Goal: Task Accomplishment & Management: Manage account settings

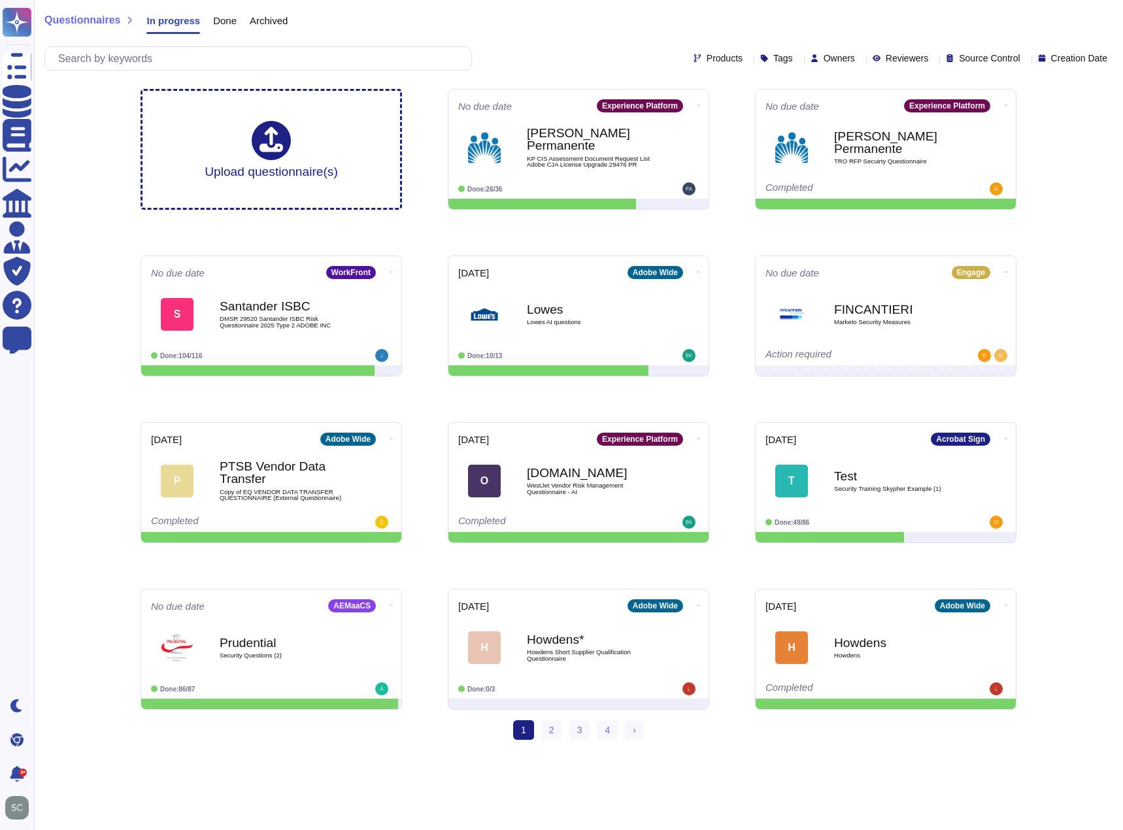
click at [823, 58] on span "Owners" at bounding box center [838, 58] width 31 height 9
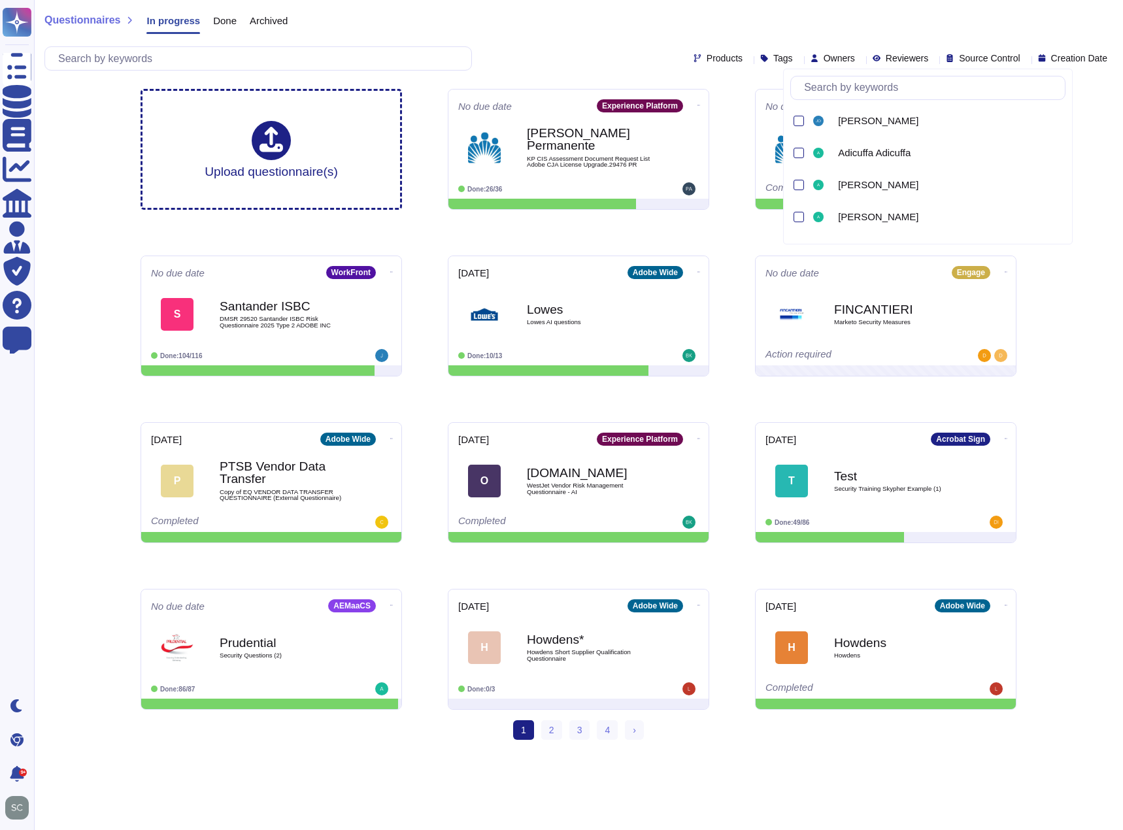
click at [679, 44] on div "Questionnaires In progress Done Archived Products Tags Owners Reviewers Source …" at bounding box center [578, 39] width 1089 height 78
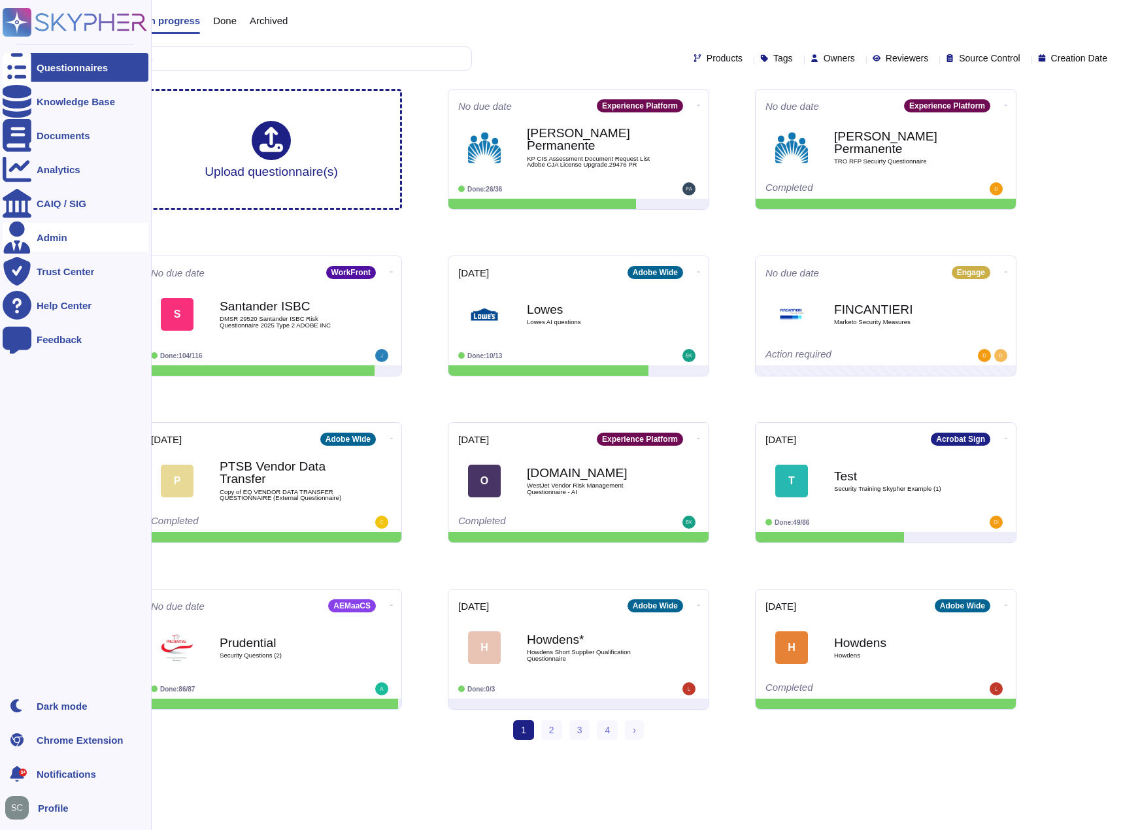
click at [51, 235] on div "Admin" at bounding box center [52, 238] width 31 height 10
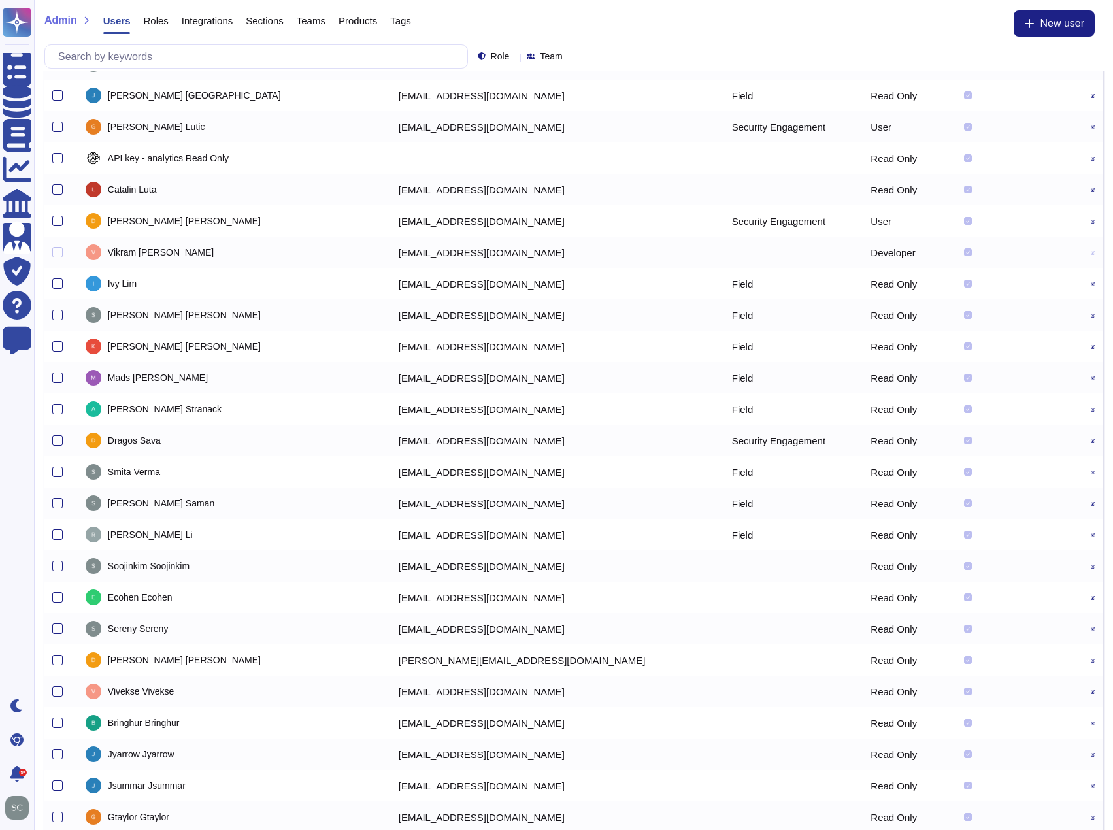
scroll to position [1111, 0]
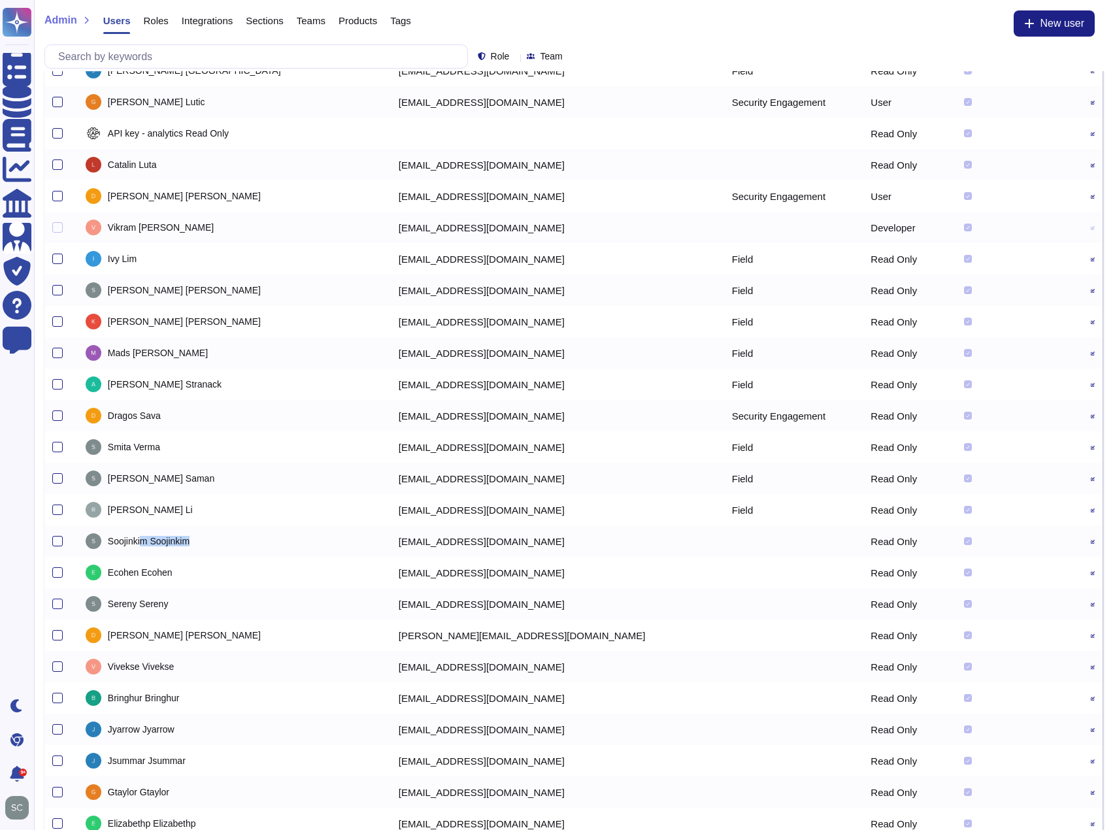
drag, startPoint x: 150, startPoint y: 538, endPoint x: 213, endPoint y: 548, distance: 63.6
click at [213, 548] on div "[PERSON_NAME]" at bounding box center [234, 541] width 297 height 16
click at [214, 547] on div "[PERSON_NAME]" at bounding box center [234, 541] width 297 height 16
click at [168, 540] on span "[PERSON_NAME]" at bounding box center [149, 540] width 82 height 9
click at [1091, 540] on icon at bounding box center [1093, 542] width 4 height 4
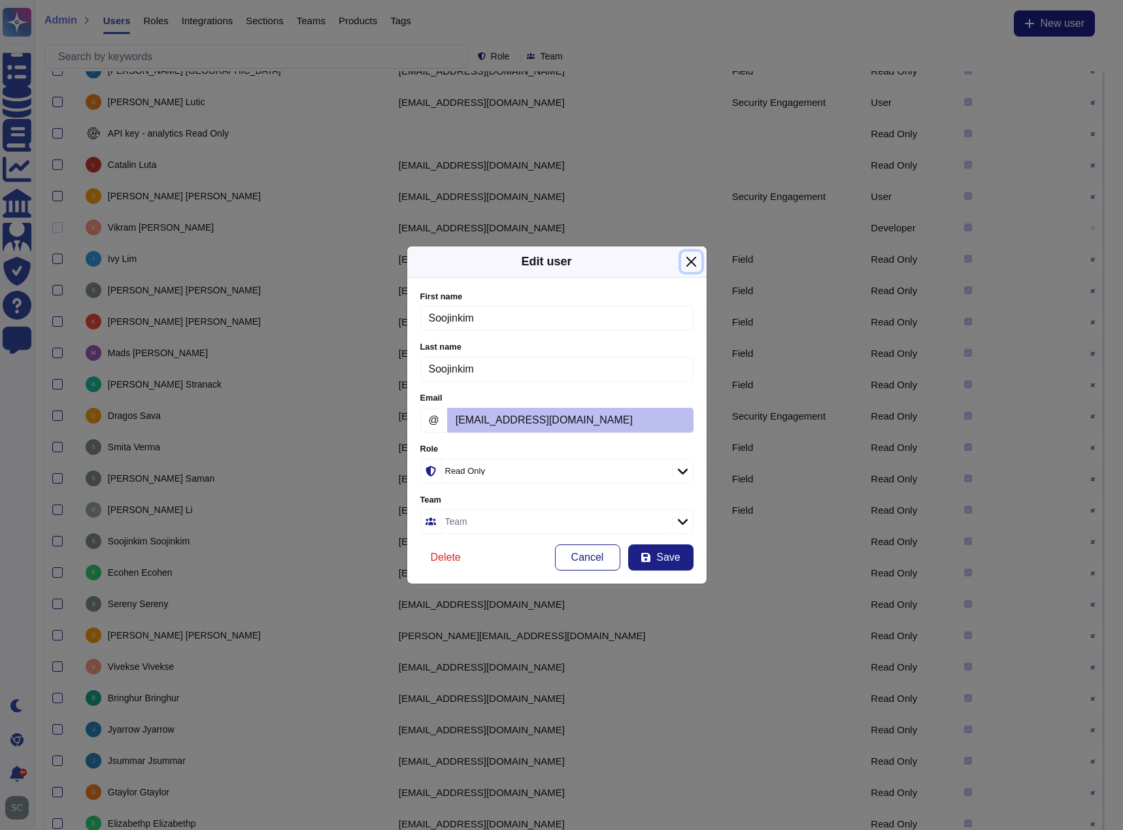
click at [694, 265] on button "Close" at bounding box center [691, 262] width 20 height 20
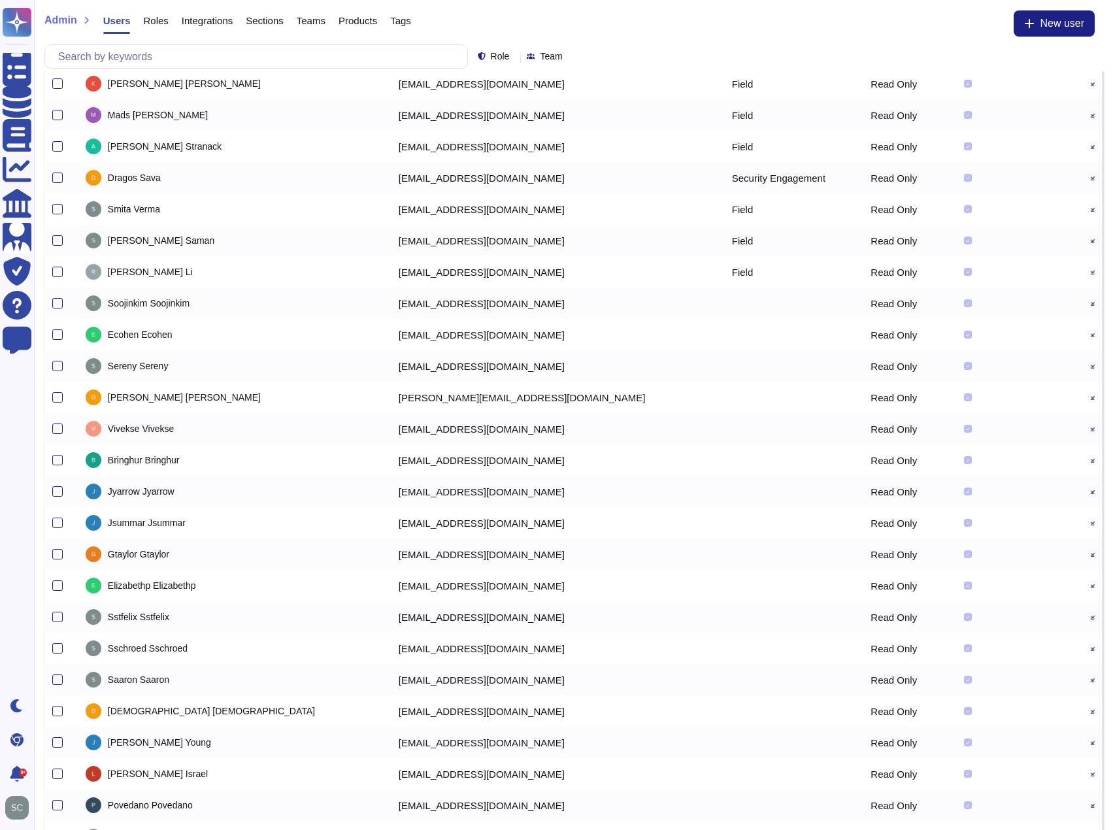
scroll to position [1372, 0]
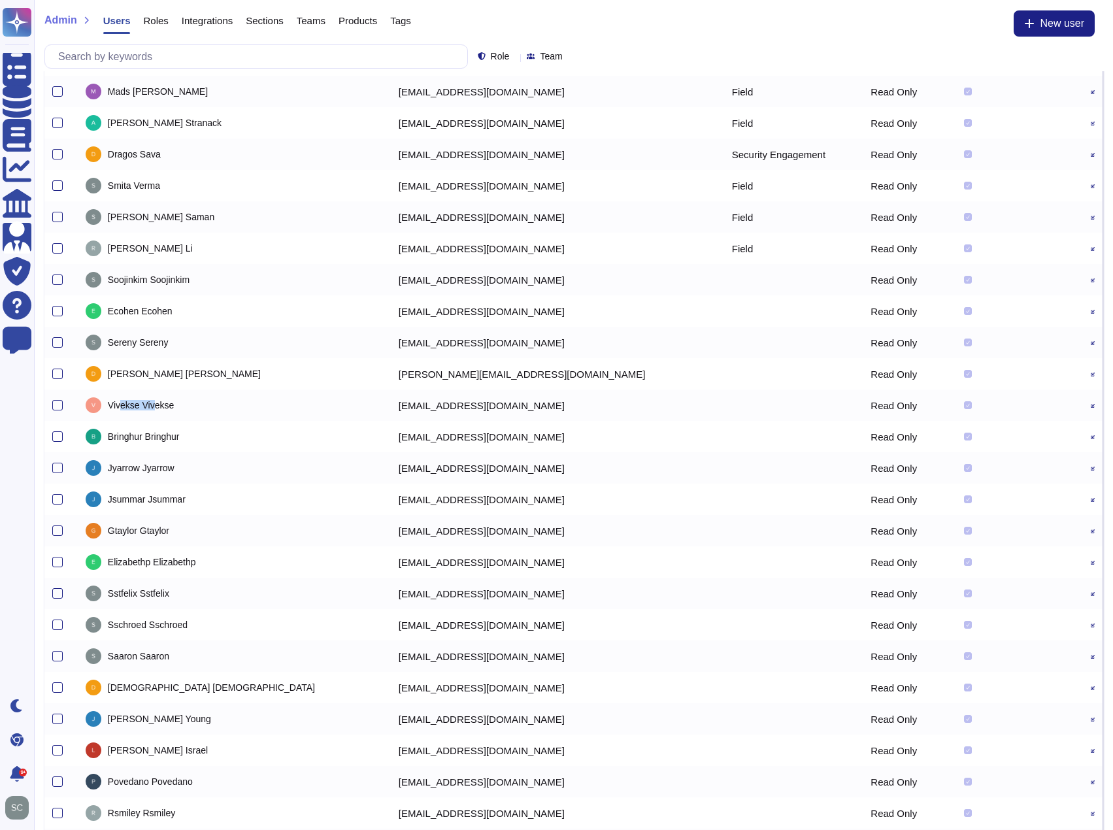
drag, startPoint x: 130, startPoint y: 405, endPoint x: 164, endPoint y: 397, distance: 34.9
click at [163, 410] on span "[PERSON_NAME]" at bounding box center [141, 405] width 66 height 9
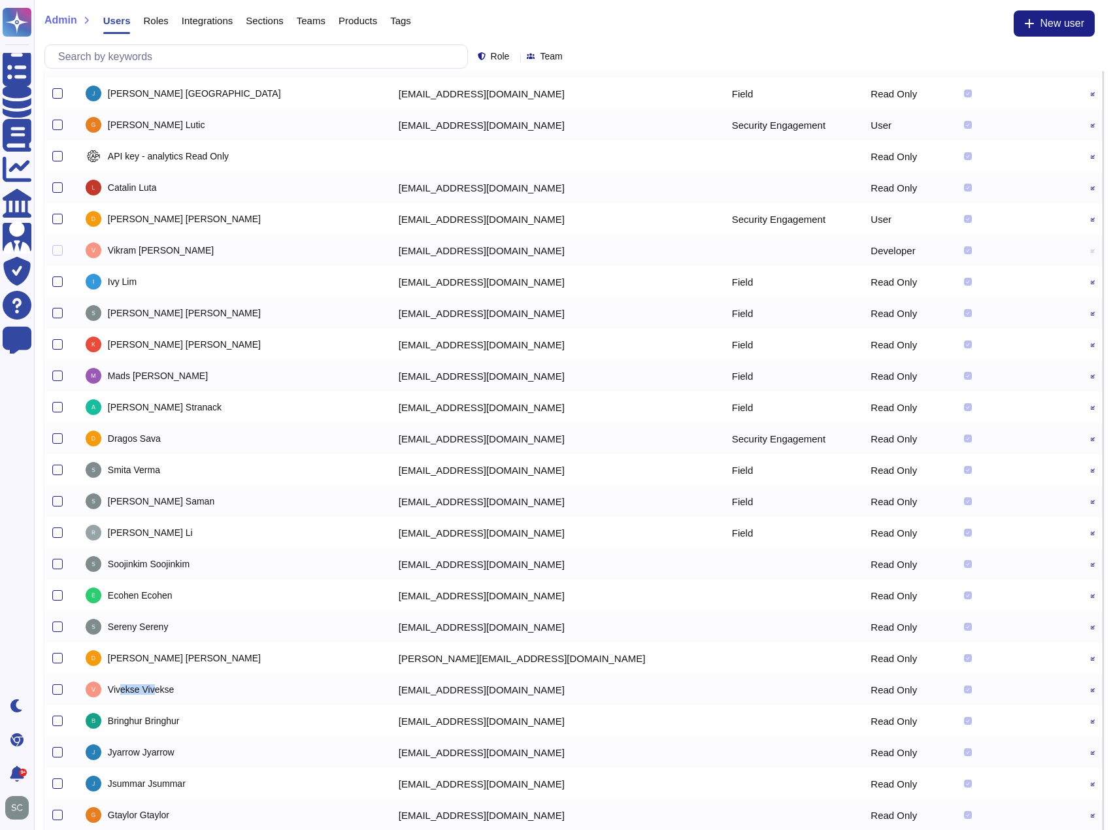
scroll to position [1111, 0]
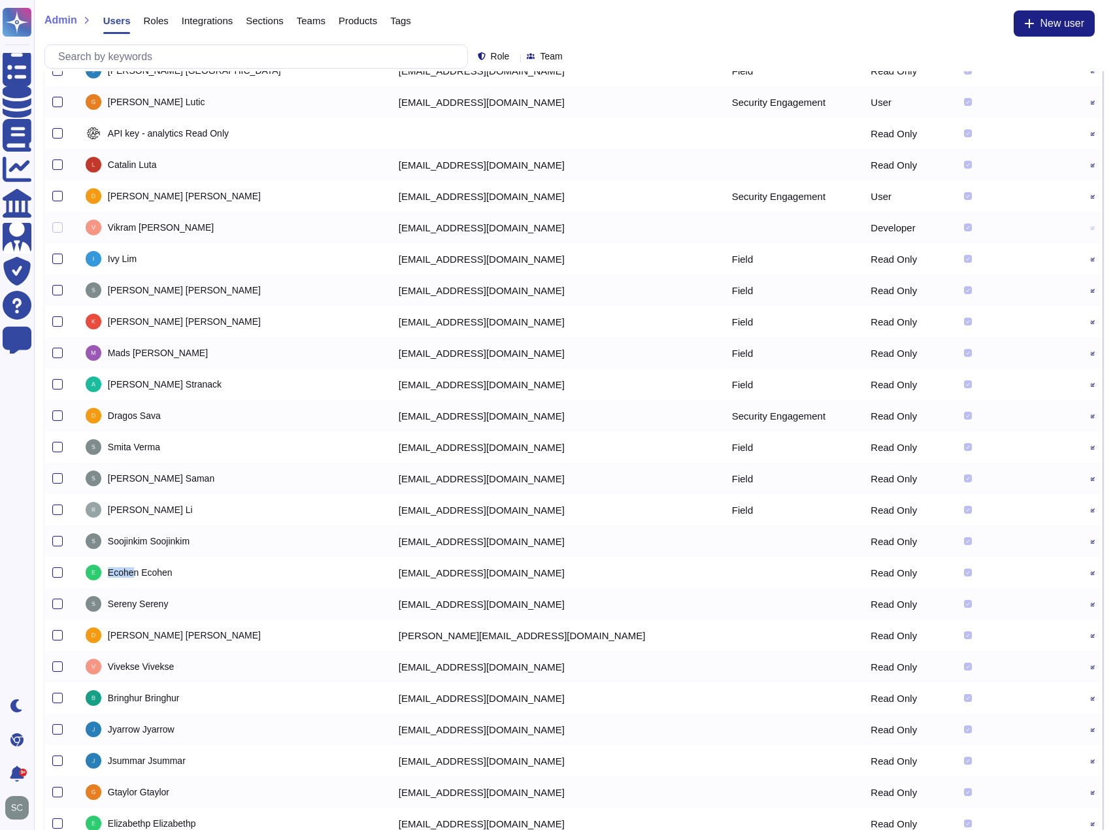
drag, startPoint x: 118, startPoint y: 571, endPoint x: 141, endPoint y: 574, distance: 23.0
click at [141, 574] on span "Ecohen Ecohen" at bounding box center [140, 572] width 65 height 9
drag, startPoint x: 120, startPoint y: 666, endPoint x: 148, endPoint y: 669, distance: 28.3
click at [148, 669] on span "[PERSON_NAME]" at bounding box center [141, 666] width 66 height 9
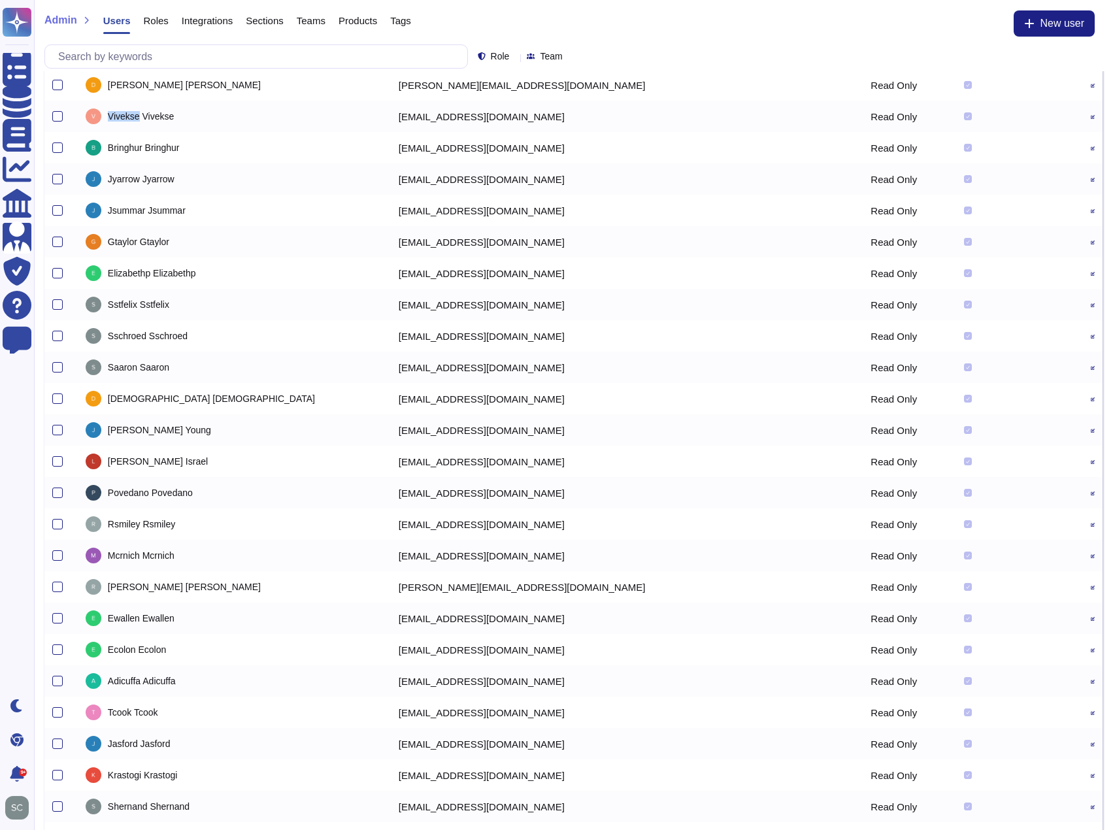
scroll to position [1685, 0]
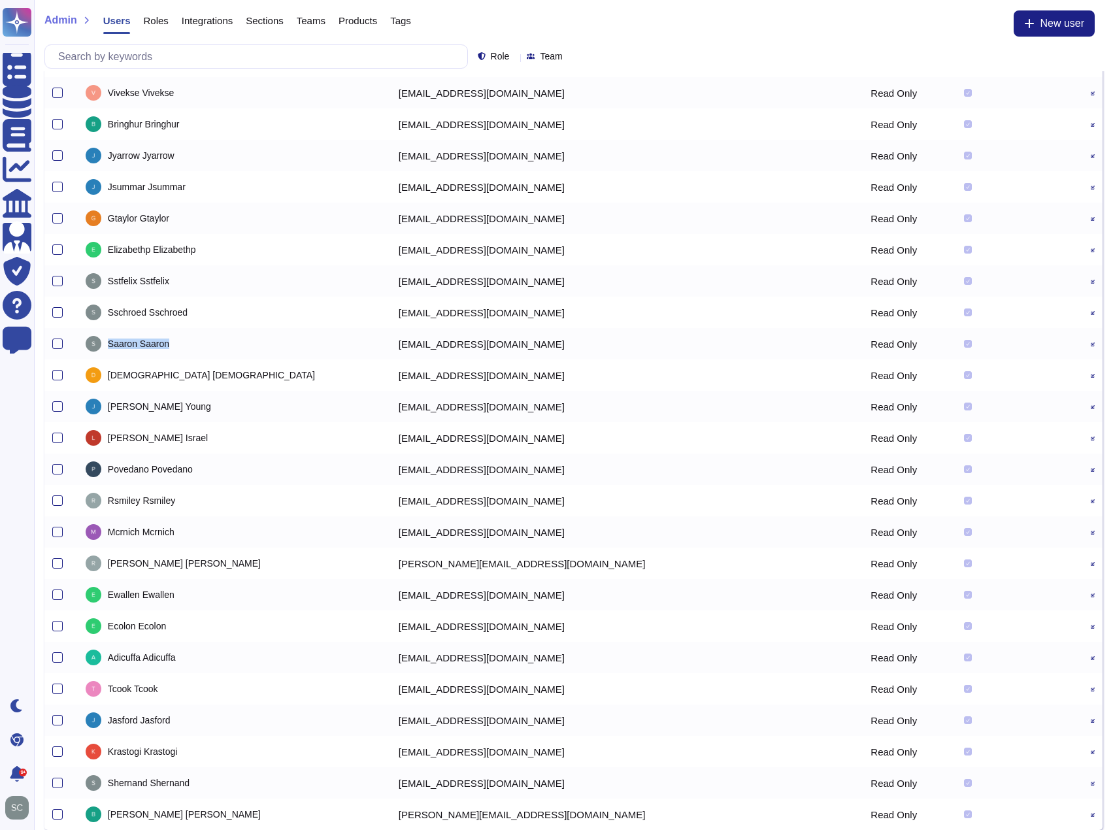
drag, startPoint x: 117, startPoint y: 345, endPoint x: 178, endPoint y: 340, distance: 61.6
click at [178, 341] on div "[PERSON_NAME]" at bounding box center [234, 344] width 297 height 16
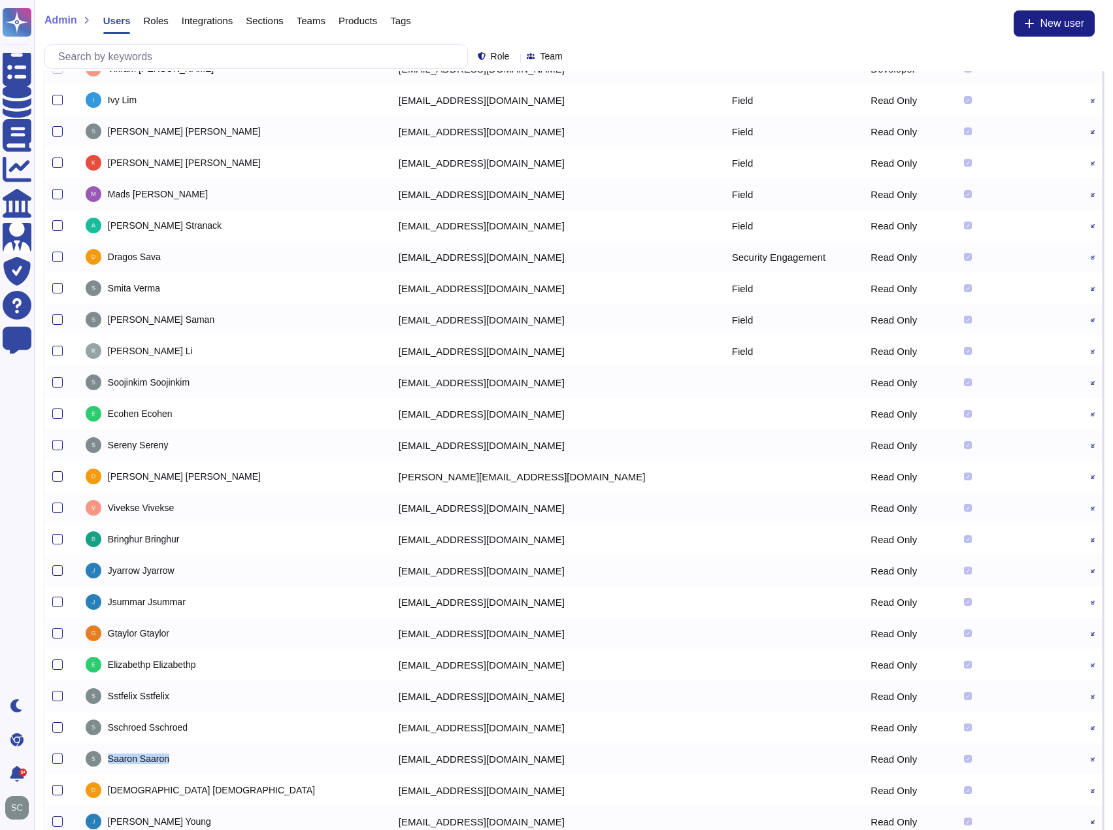
scroll to position [1293, 0]
